Goal: Check status: Check status

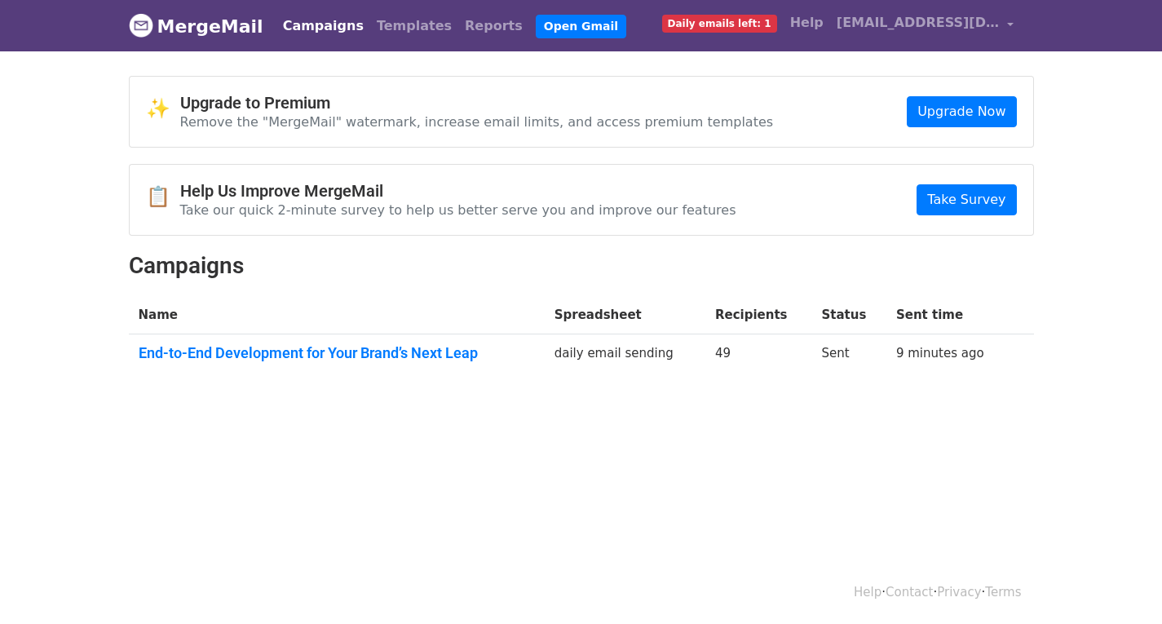
click at [620, 352] on td "daily email sending" at bounding box center [625, 356] width 161 height 44
click at [847, 359] on td "Sent" at bounding box center [849, 356] width 74 height 44
click at [940, 366] on td "9 minutes ago" at bounding box center [949, 356] width 125 height 44
click at [951, 358] on link "9 minutes ago" at bounding box center [940, 353] width 88 height 15
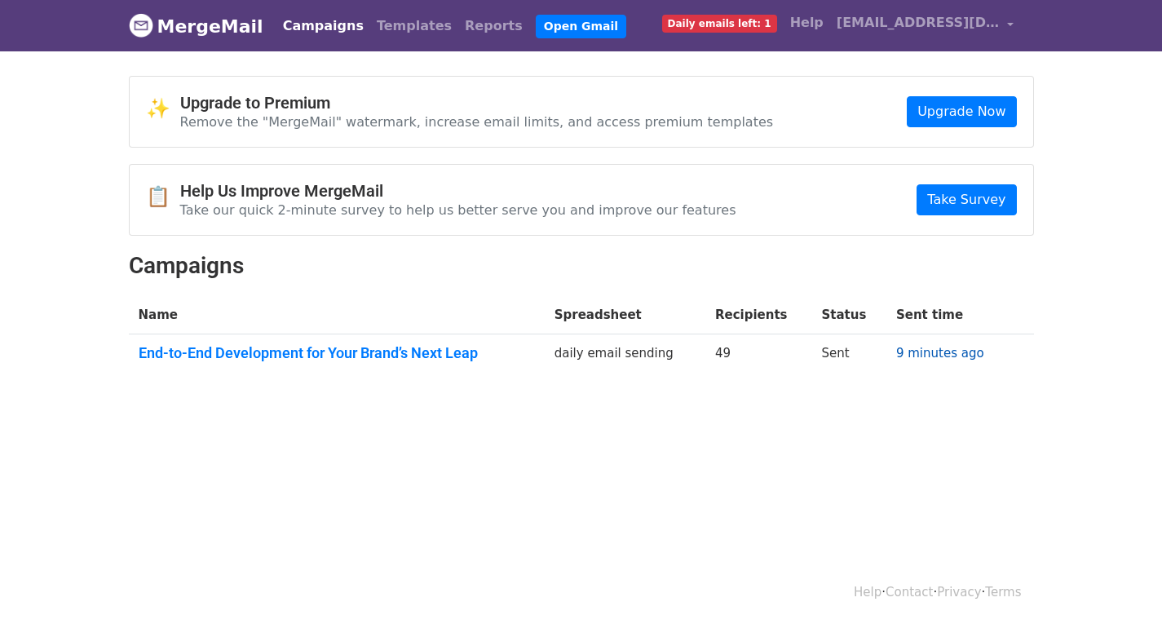
click at [951, 358] on link "9 minutes ago" at bounding box center [940, 353] width 88 height 15
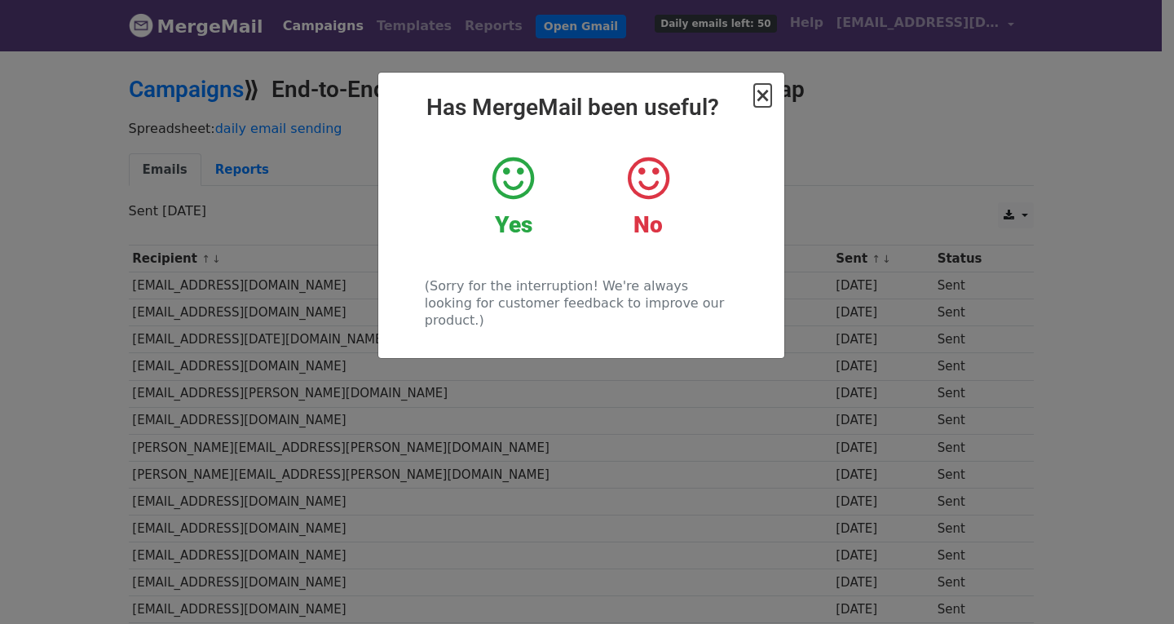
click at [770, 107] on span "×" at bounding box center [762, 95] width 16 height 23
